Goal: Task Accomplishment & Management: Use online tool/utility

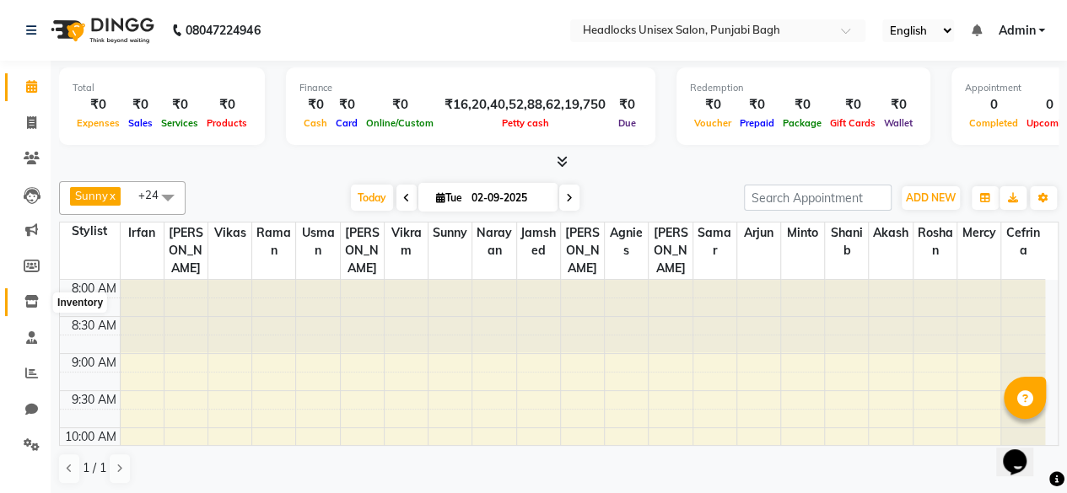
click at [42, 307] on span at bounding box center [32, 302] width 30 height 19
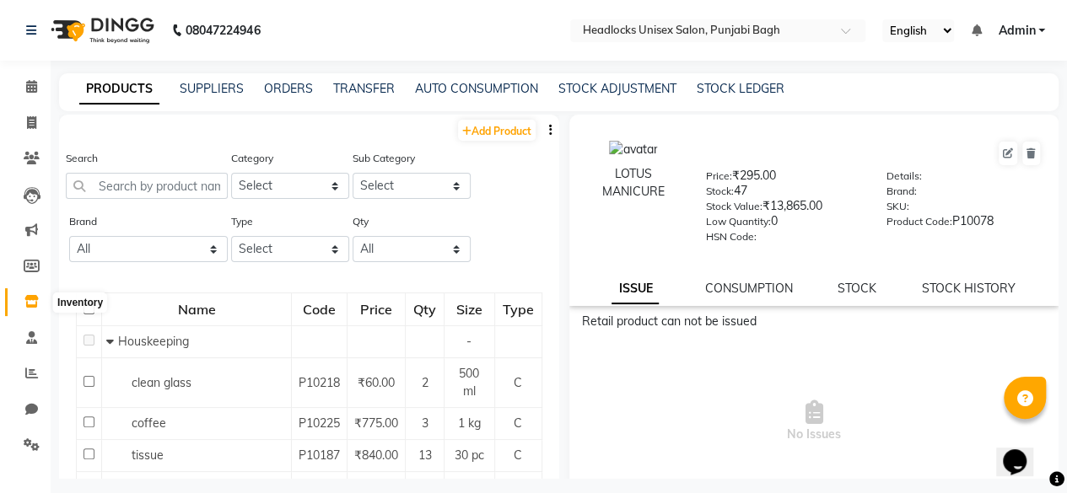
click at [24, 302] on icon at bounding box center [31, 301] width 14 height 13
click at [576, 104] on div "PRODUCTS SUPPLIERS ORDERS TRANSFER AUTO CONSUMPTION STOCK ADJUSTMENT STOCK LEDG…" at bounding box center [558, 92] width 999 height 38
drag, startPoint x: 576, startPoint y: 104, endPoint x: 592, endPoint y: 94, distance: 18.9
click at [592, 94] on div "PRODUCTS SUPPLIERS ORDERS TRANSFER AUTO CONSUMPTION STOCK ADJUSTMENT STOCK LEDG…" at bounding box center [558, 92] width 999 height 38
click at [592, 94] on link "STOCK ADJUSTMENT" at bounding box center [617, 88] width 118 height 15
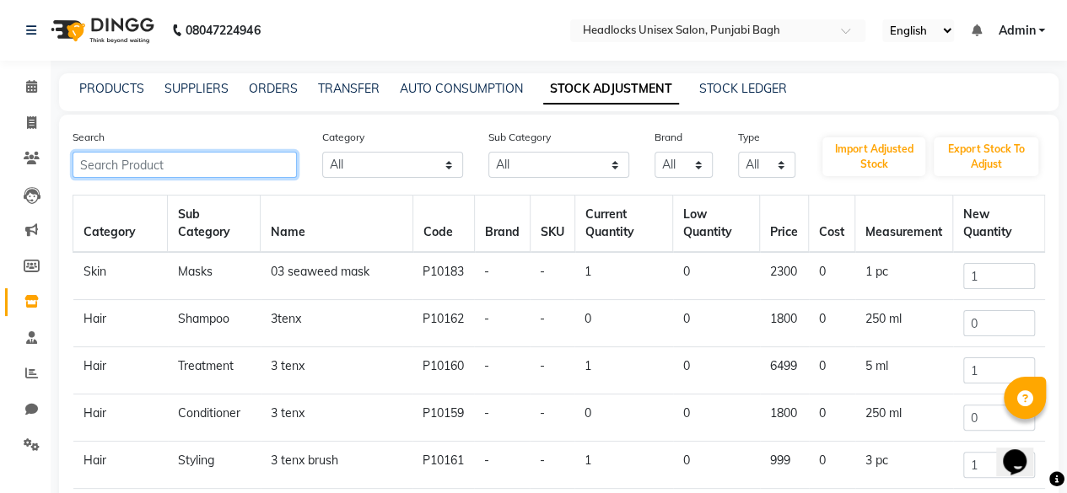
click at [129, 158] on input "text" at bounding box center [185, 165] width 224 height 26
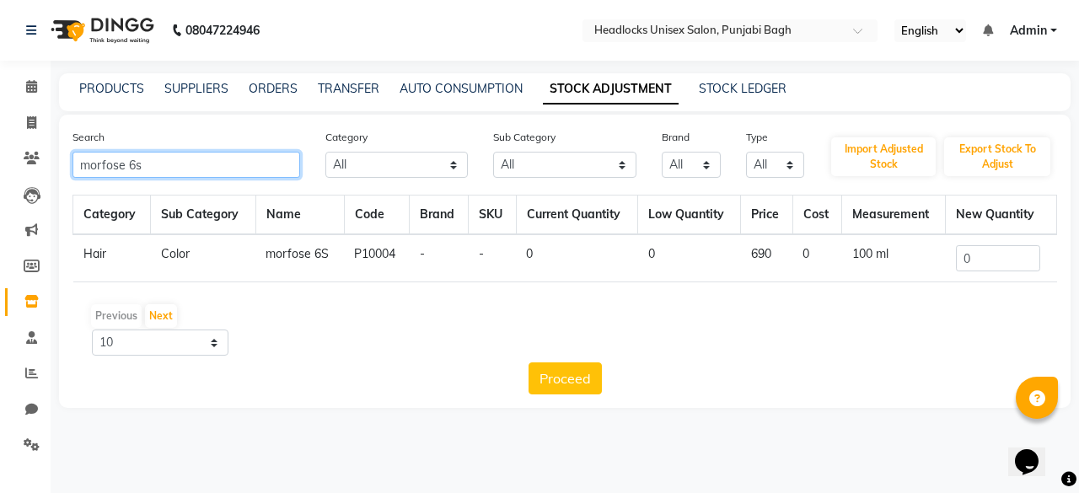
type input "morfose 6s"
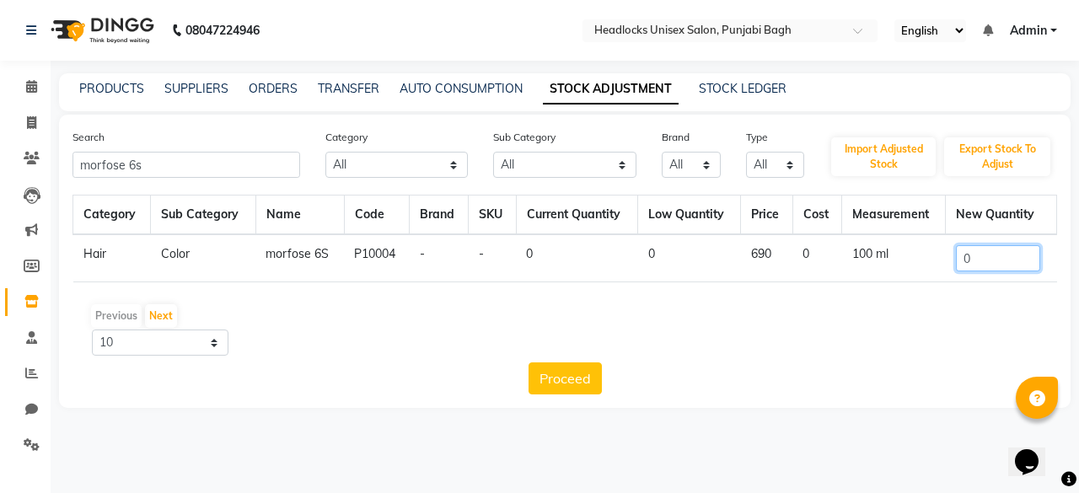
click at [1020, 261] on input "0" at bounding box center [998, 258] width 84 height 26
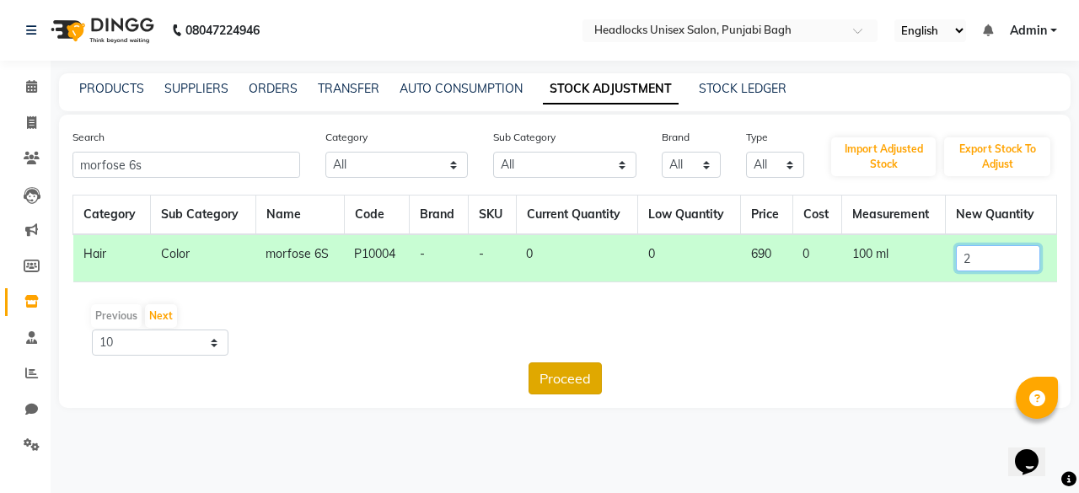
type input "2"
click at [569, 370] on button "Proceed" at bounding box center [565, 379] width 73 height 32
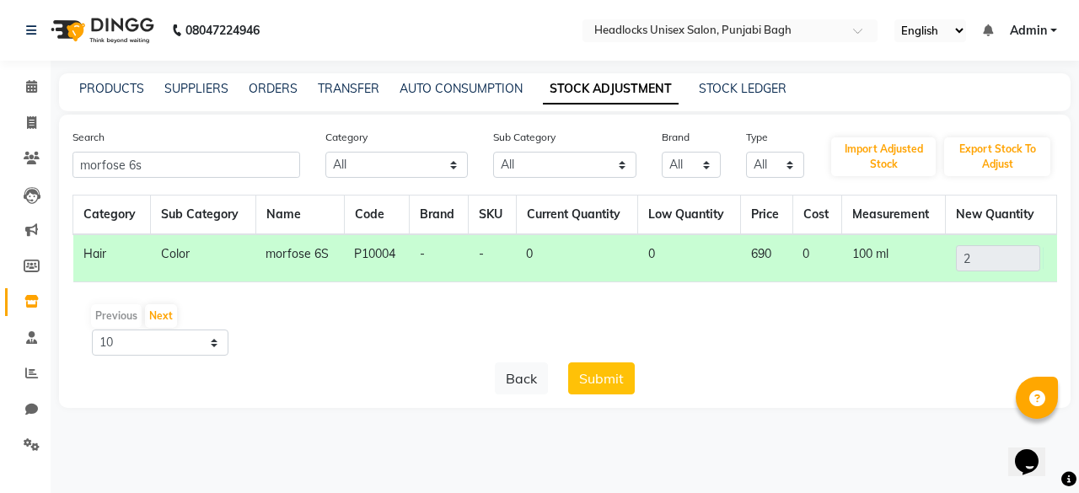
click at [569, 370] on button "Submit" at bounding box center [601, 379] width 67 height 32
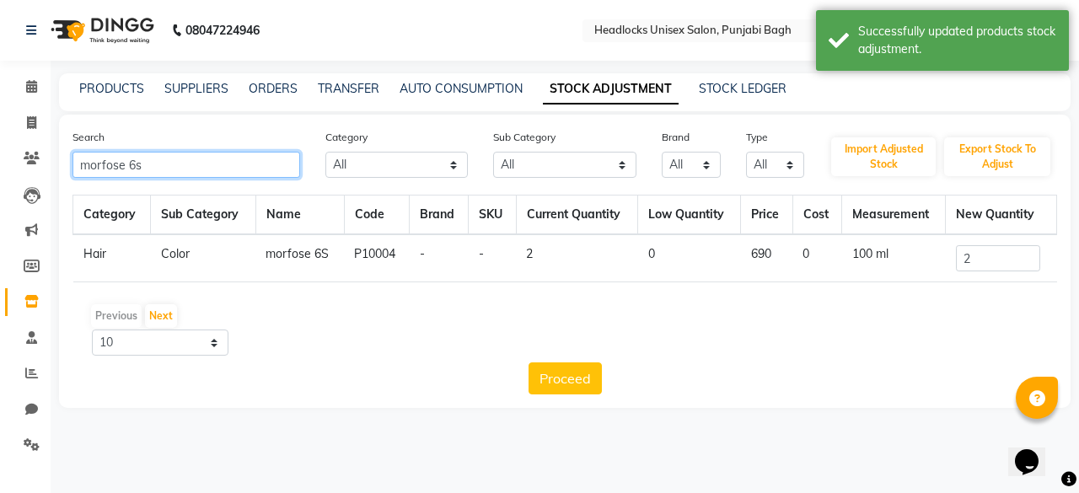
click at [157, 158] on input "morfose 6s" at bounding box center [187, 165] width 228 height 26
type input "morfose 8s"
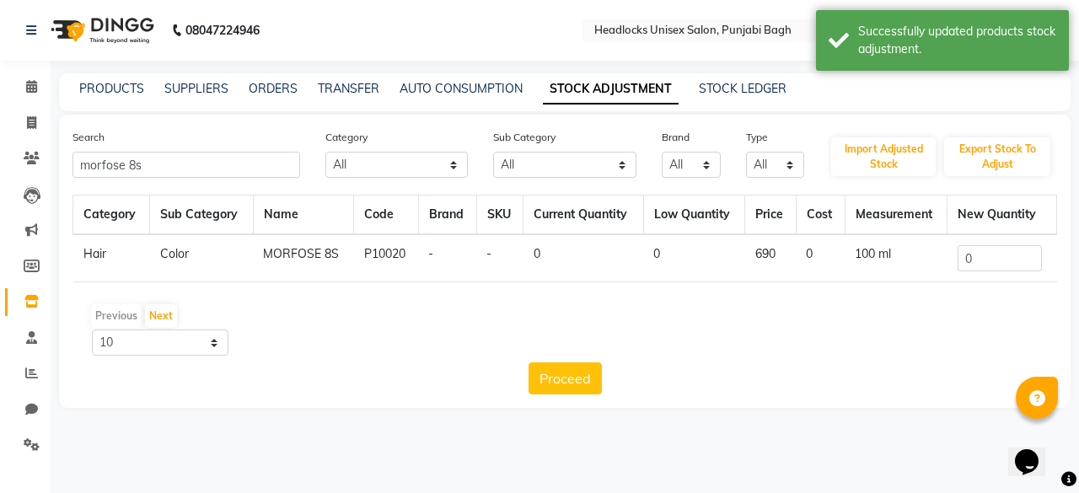
click at [980, 240] on td "0" at bounding box center [1003, 258] width 110 height 48
drag, startPoint x: 980, startPoint y: 240, endPoint x: 976, endPoint y: 251, distance: 11.7
click at [976, 251] on td "0" at bounding box center [1003, 258] width 110 height 48
click at [976, 251] on input "0" at bounding box center [1000, 258] width 84 height 26
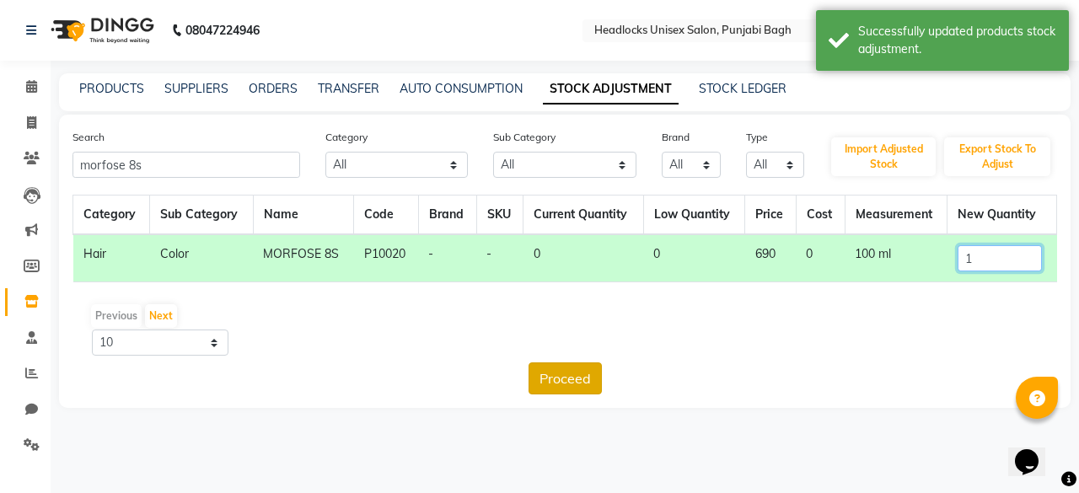
type input "1"
click at [577, 385] on button "Proceed" at bounding box center [565, 379] width 73 height 32
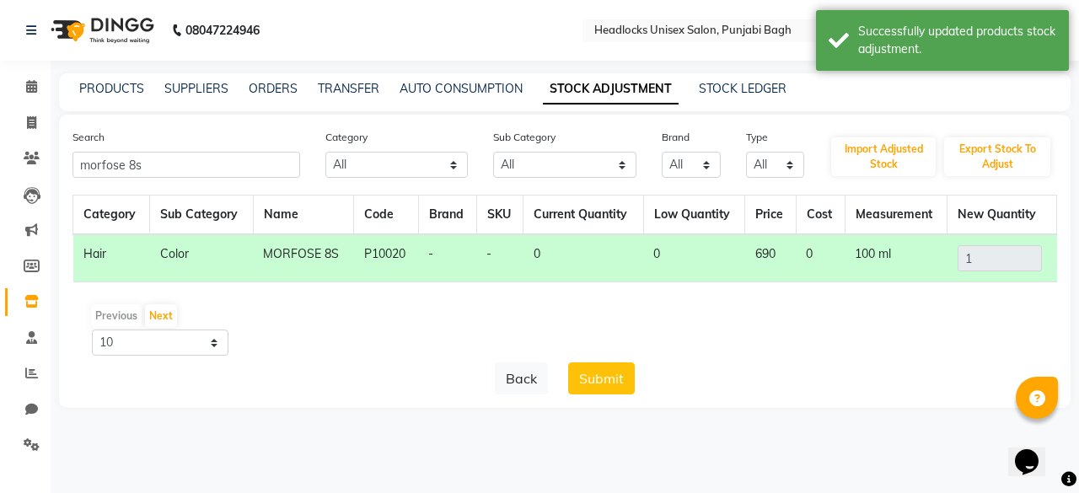
click at [577, 385] on button "Submit" at bounding box center [601, 379] width 67 height 32
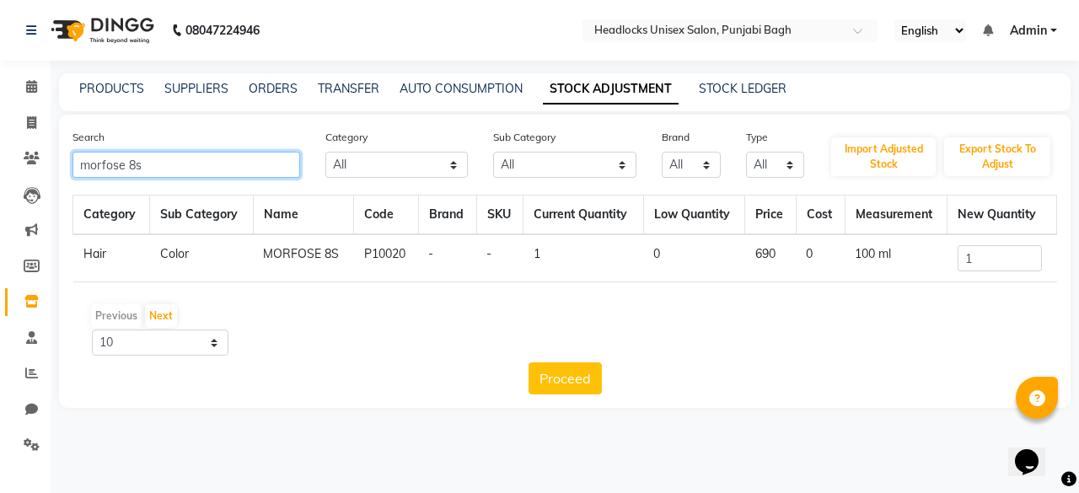
click at [246, 158] on input "morfose 8s" at bounding box center [187, 165] width 228 height 26
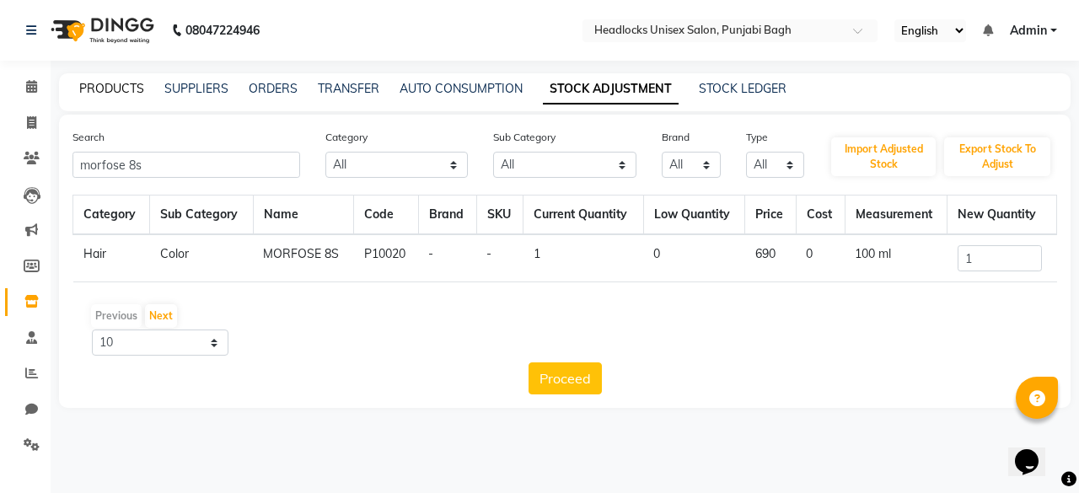
click at [98, 87] on link "PRODUCTS" at bounding box center [111, 88] width 65 height 15
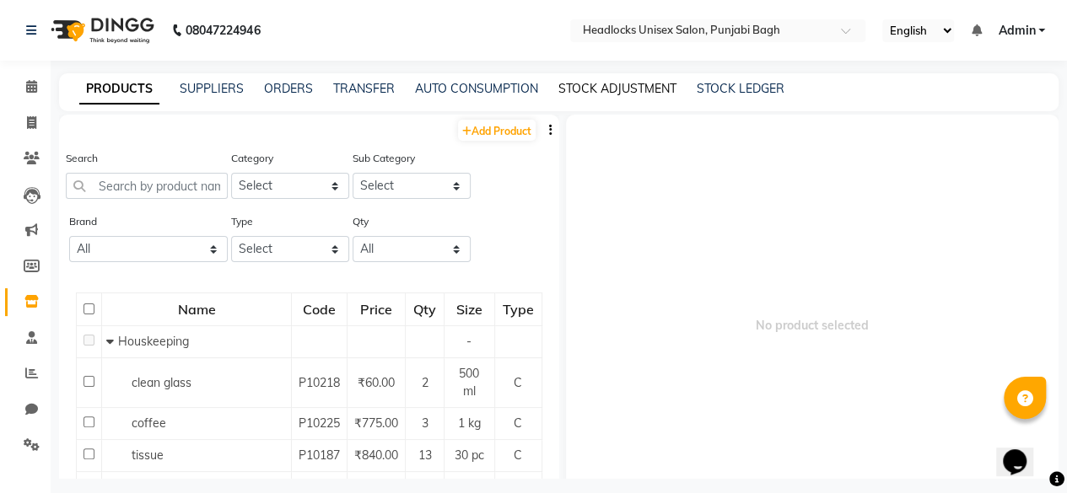
click at [594, 87] on link "STOCK ADJUSTMENT" at bounding box center [617, 88] width 118 height 15
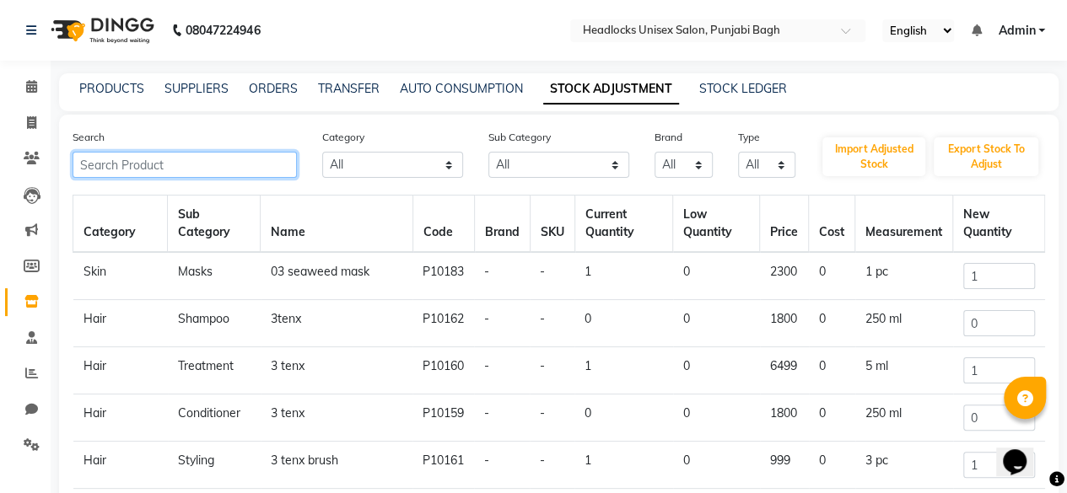
click at [151, 171] on input "text" at bounding box center [185, 165] width 224 height 26
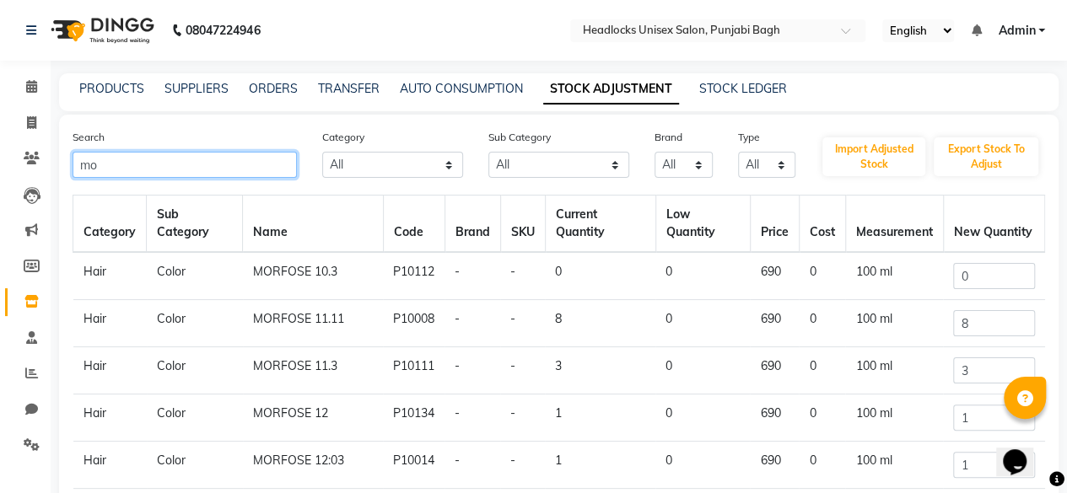
type input "m"
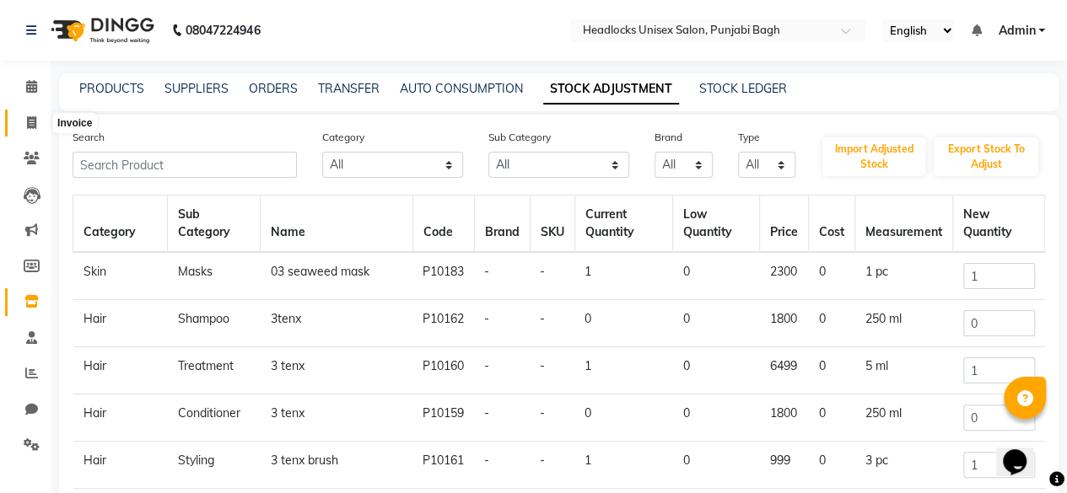
click at [30, 123] on icon at bounding box center [31, 122] width 9 height 13
select select "service"
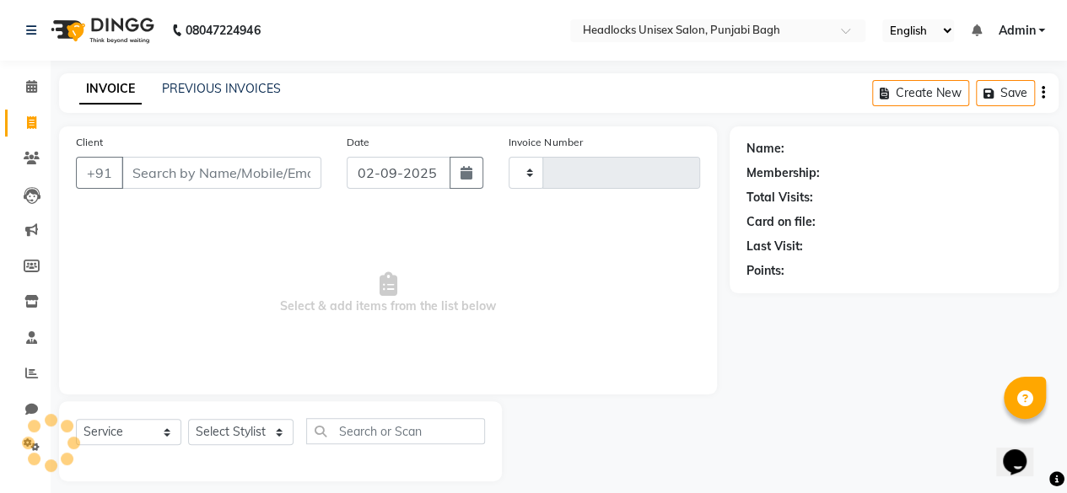
scroll to position [13, 0]
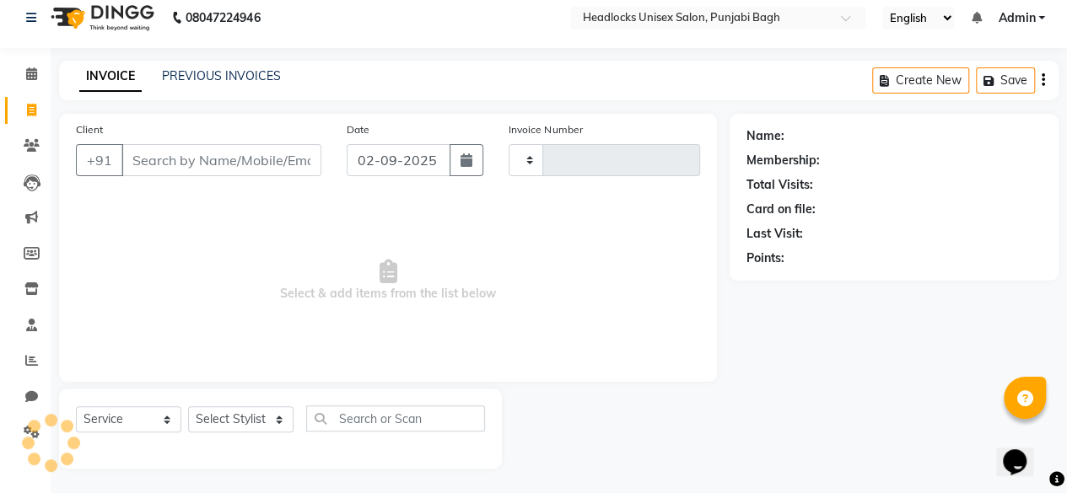
type input "5623"
select select "7719"
click at [271, 170] on input "Client" at bounding box center [221, 160] width 200 height 32
drag, startPoint x: 271, startPoint y: 170, endPoint x: 105, endPoint y: 139, distance: 169.0
click at [105, 139] on div "Client +91" at bounding box center [198, 155] width 271 height 69
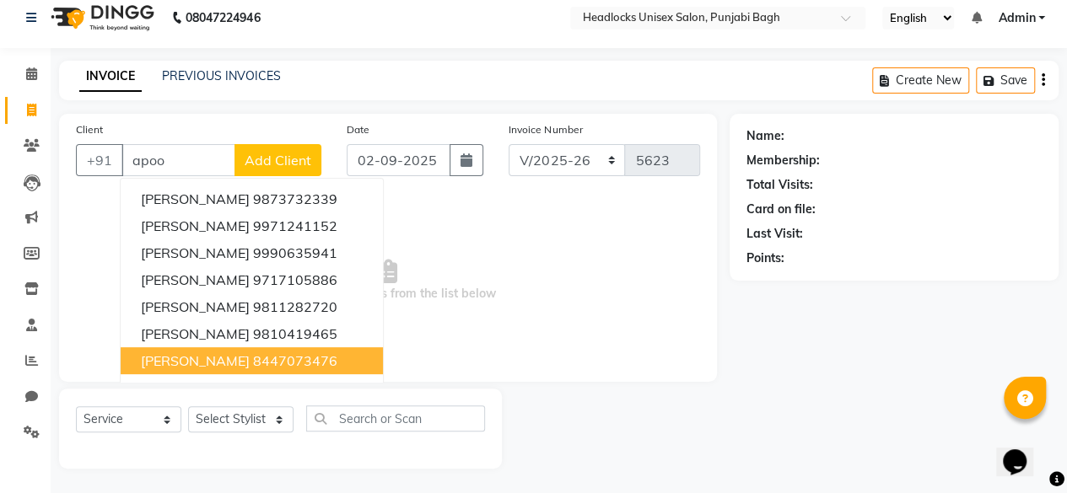
click at [178, 359] on span "[PERSON_NAME]" at bounding box center [195, 360] width 109 height 17
type input "8447073476"
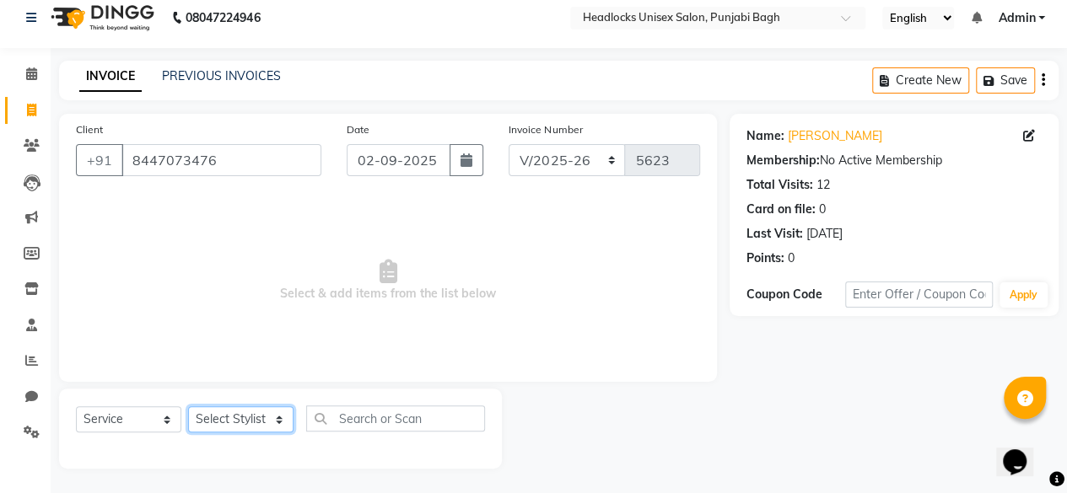
click at [254, 421] on select "Select Stylist ⁠Agnies ⁠[PERSON_NAME] [PERSON_NAME] [PERSON_NAME] mercy ⁠Minto …" at bounding box center [240, 419] width 105 height 26
select select "69055"
click at [188, 406] on select "Select Stylist ⁠Agnies ⁠[PERSON_NAME] [PERSON_NAME] [PERSON_NAME] mercy ⁠Minto …" at bounding box center [240, 419] width 105 height 26
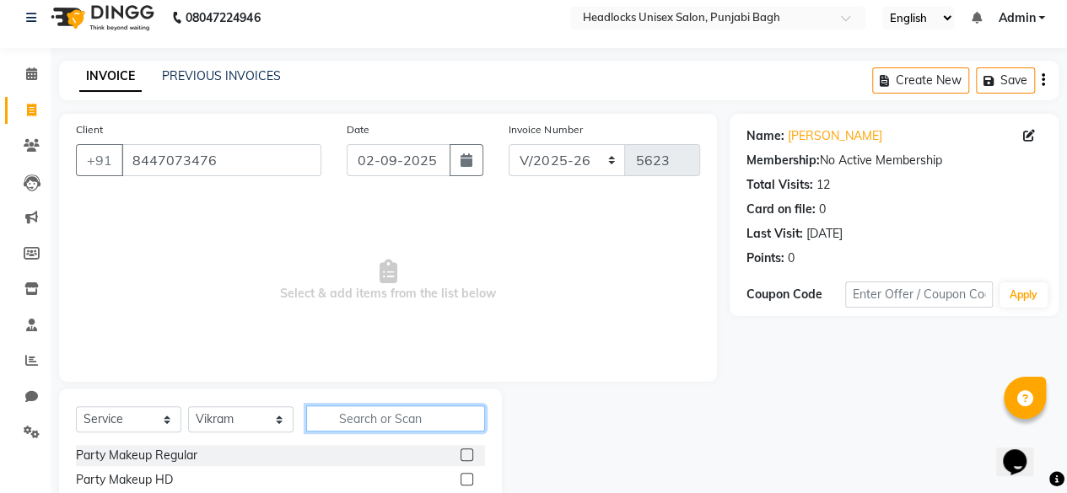
click at [354, 412] on input "text" at bounding box center [395, 419] width 179 height 26
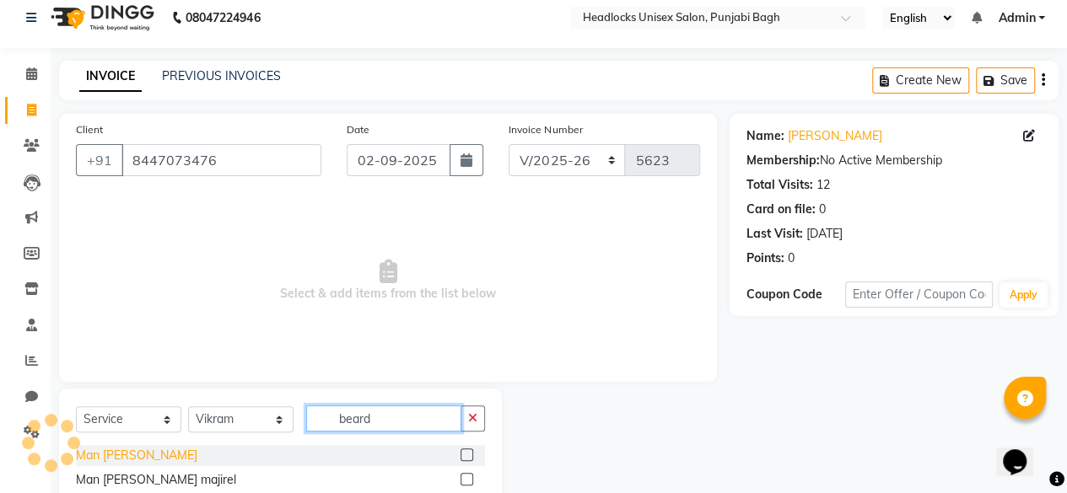
type input "beard"
click at [116, 452] on div "Man [PERSON_NAME]" at bounding box center [136, 456] width 121 height 18
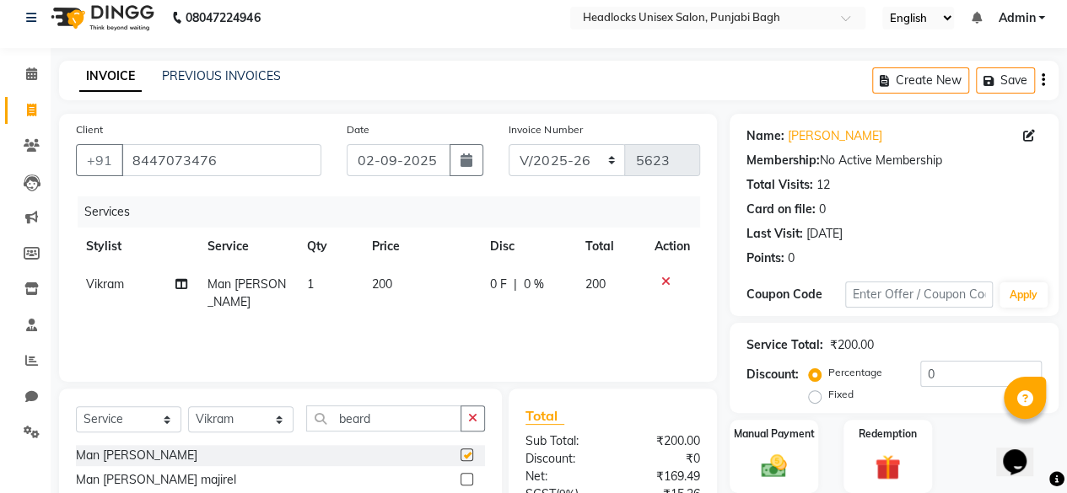
checkbox input "false"
click at [754, 448] on div "Manual Payment" at bounding box center [774, 456] width 92 height 77
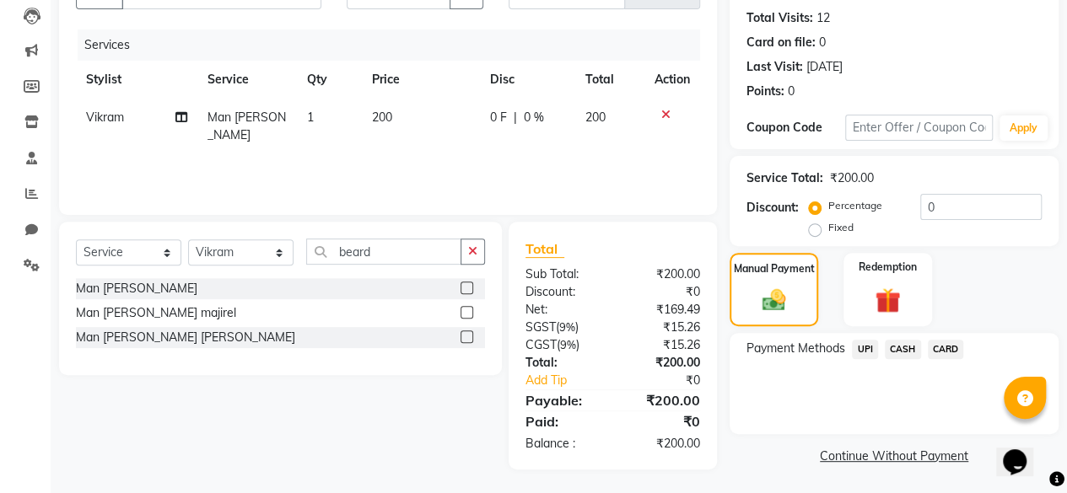
click at [903, 341] on span "CASH" at bounding box center [903, 349] width 36 height 19
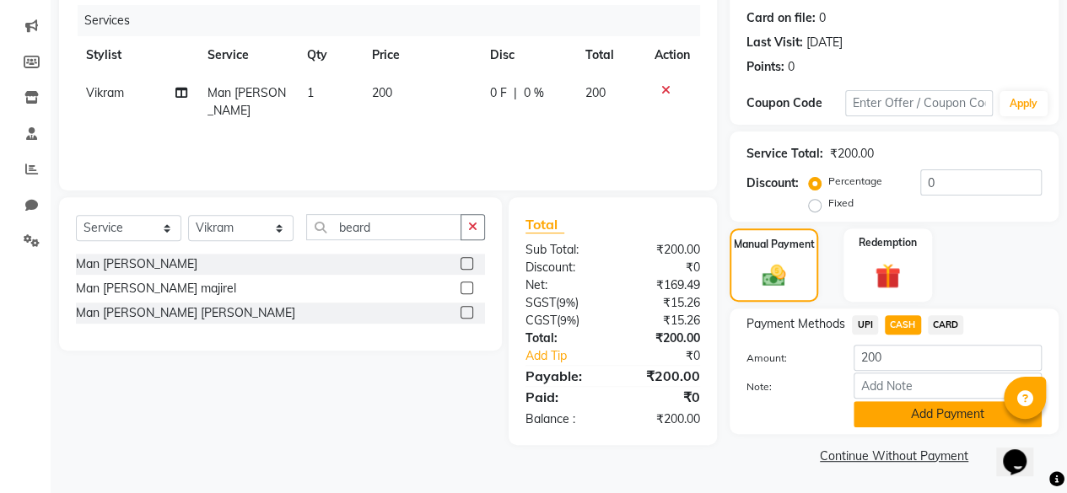
click at [863, 417] on button "Add Payment" at bounding box center [947, 414] width 188 height 26
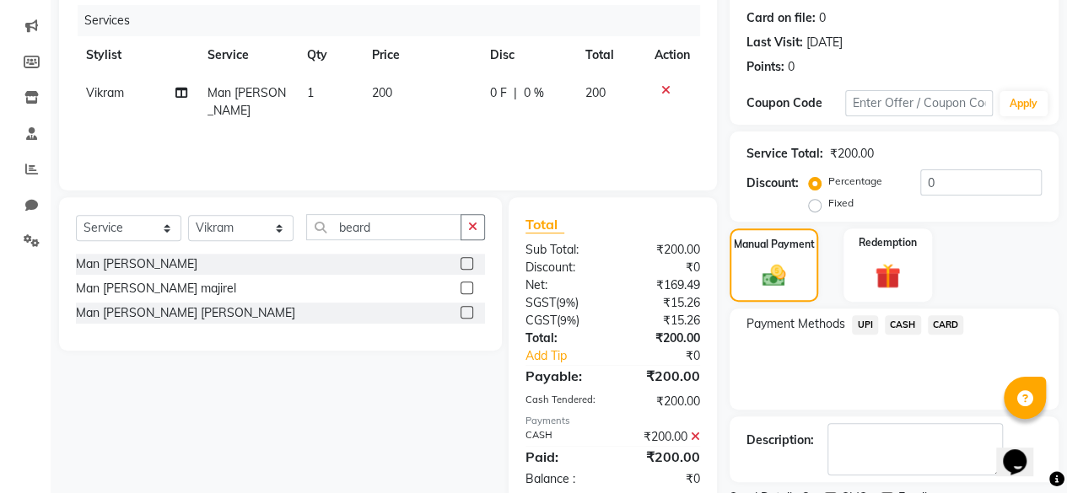
scroll to position [273, 0]
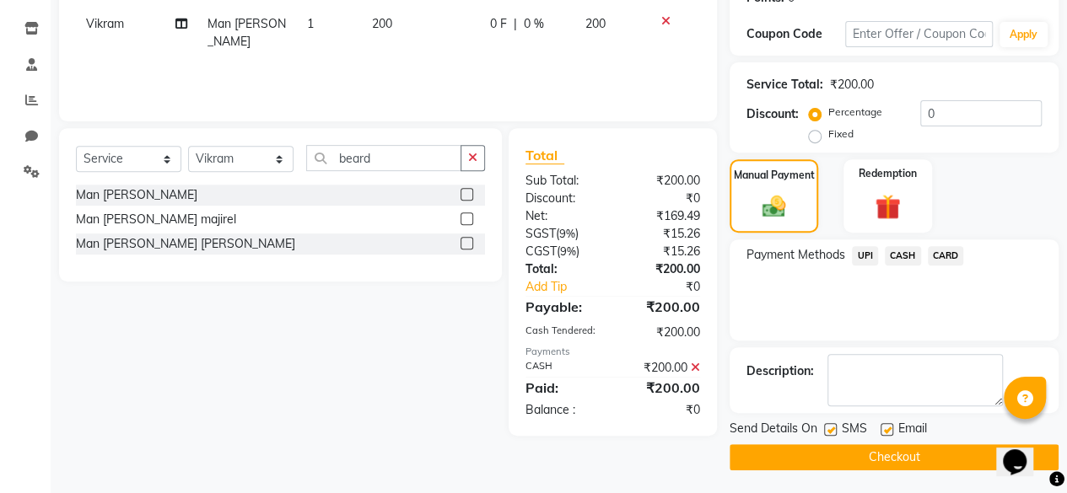
click at [831, 429] on label at bounding box center [830, 429] width 13 height 13
click at [831, 429] on input "checkbox" at bounding box center [829, 430] width 11 height 11
checkbox input "false"
click at [821, 452] on button "Checkout" at bounding box center [893, 457] width 329 height 26
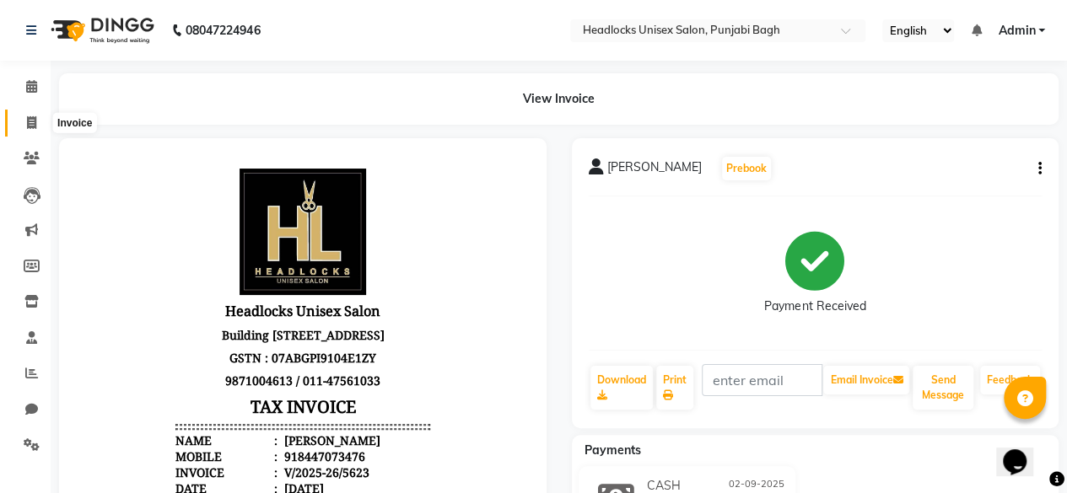
click at [35, 119] on icon at bounding box center [31, 122] width 9 height 13
select select "service"
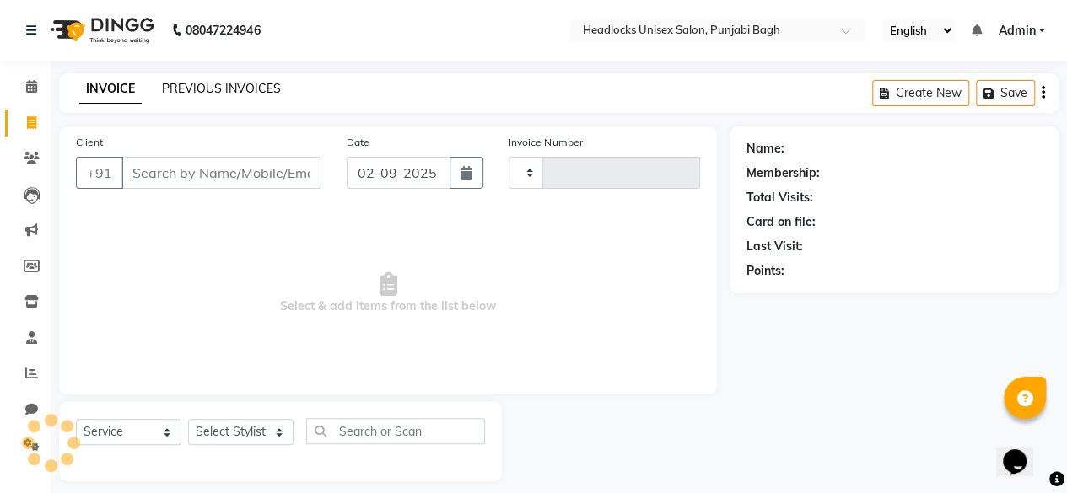
scroll to position [13, 0]
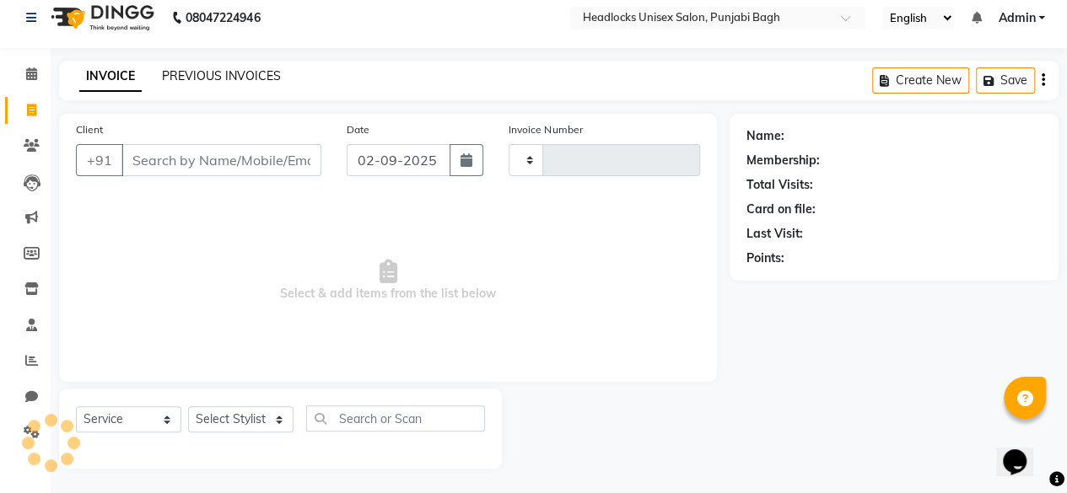
type input "5624"
select select "7719"
click at [212, 153] on input "Client" at bounding box center [221, 160] width 200 height 32
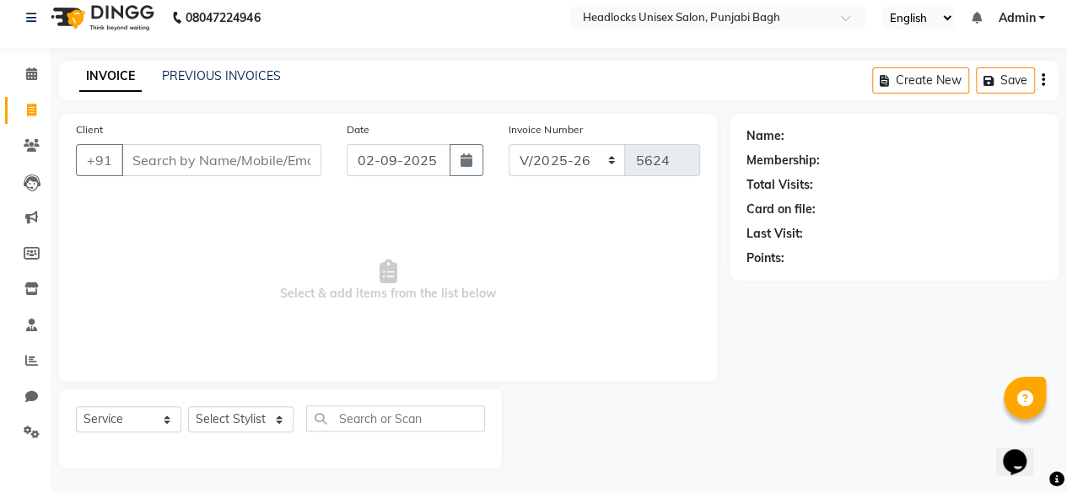
click at [212, 153] on input "Client" at bounding box center [221, 160] width 200 height 32
click at [198, 157] on input "Client" at bounding box center [221, 160] width 200 height 32
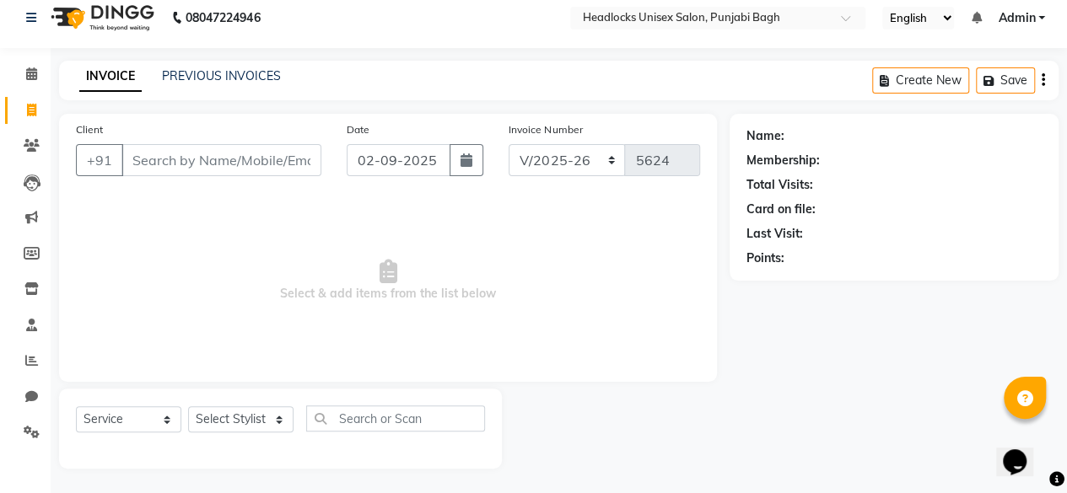
click at [198, 157] on input "Client" at bounding box center [221, 160] width 200 height 32
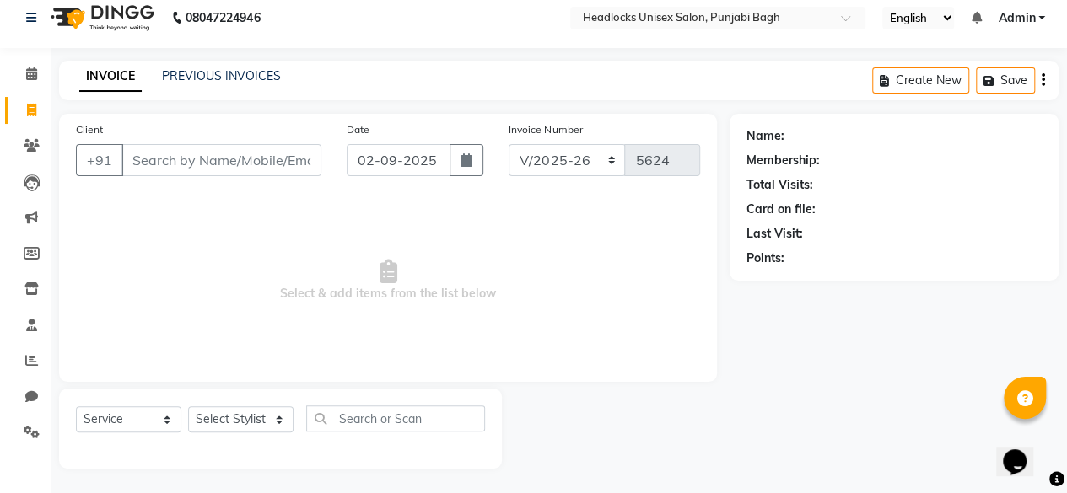
click at [198, 157] on input "Client" at bounding box center [221, 160] width 200 height 32
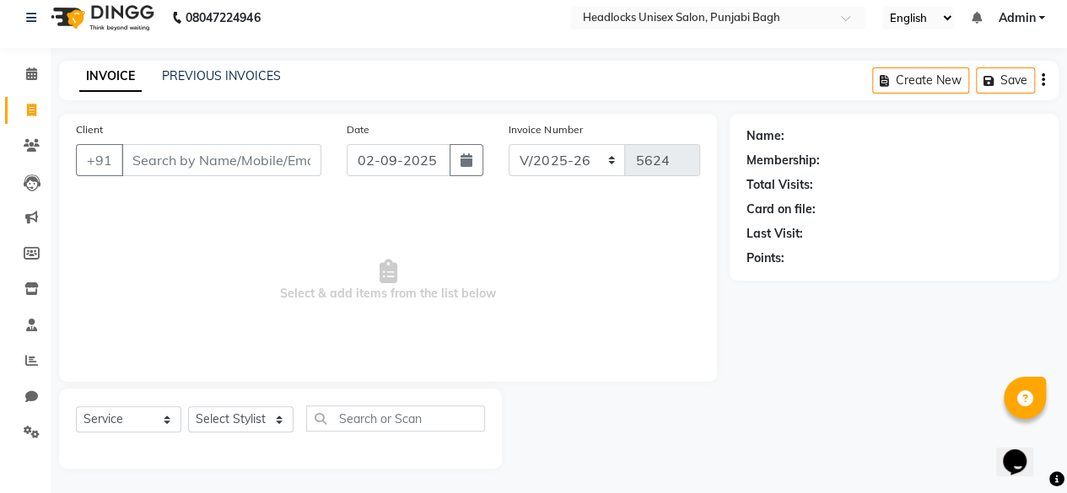
click at [198, 157] on input "Client" at bounding box center [221, 160] width 200 height 32
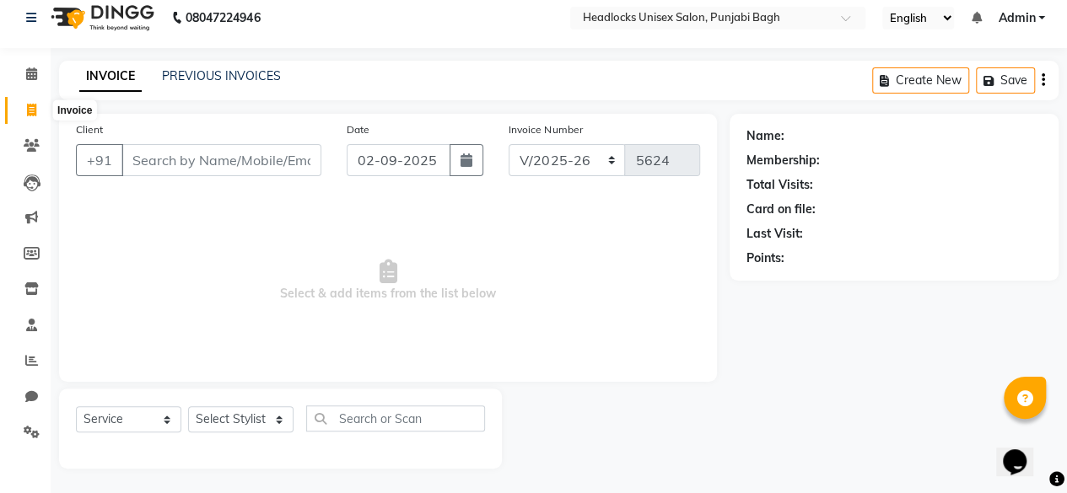
click at [27, 110] on icon at bounding box center [31, 110] width 9 height 13
select select "service"
type input "5624"
select select "7719"
click at [216, 165] on input "Client" at bounding box center [221, 160] width 200 height 32
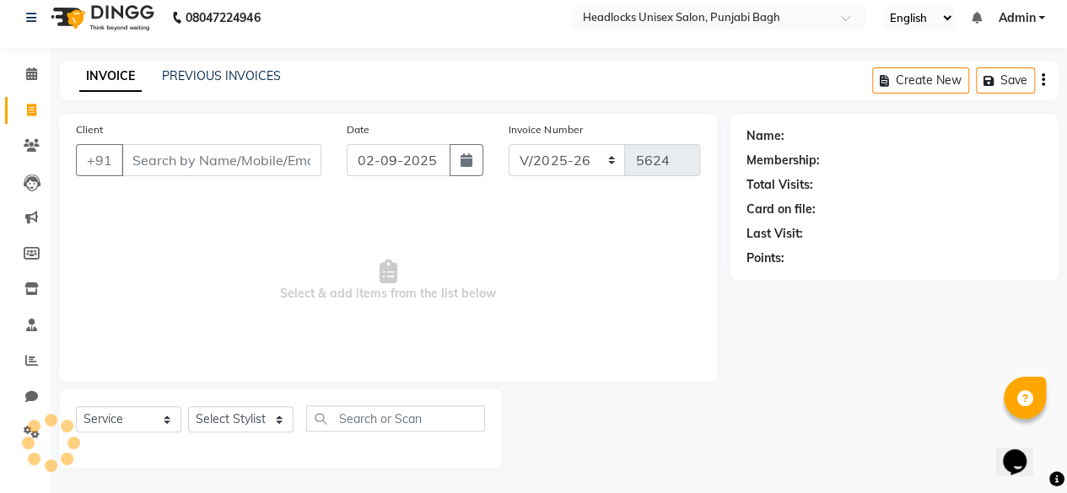
click at [216, 165] on input "Client" at bounding box center [221, 160] width 200 height 32
